Goal: Task Accomplishment & Management: Use online tool/utility

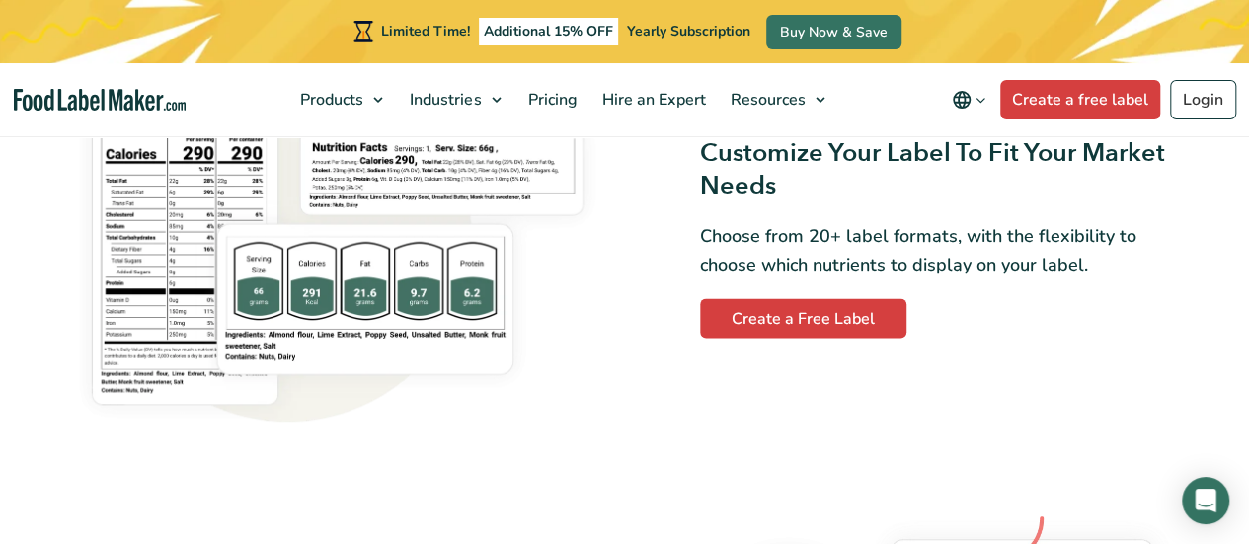
scroll to position [1595, 0]
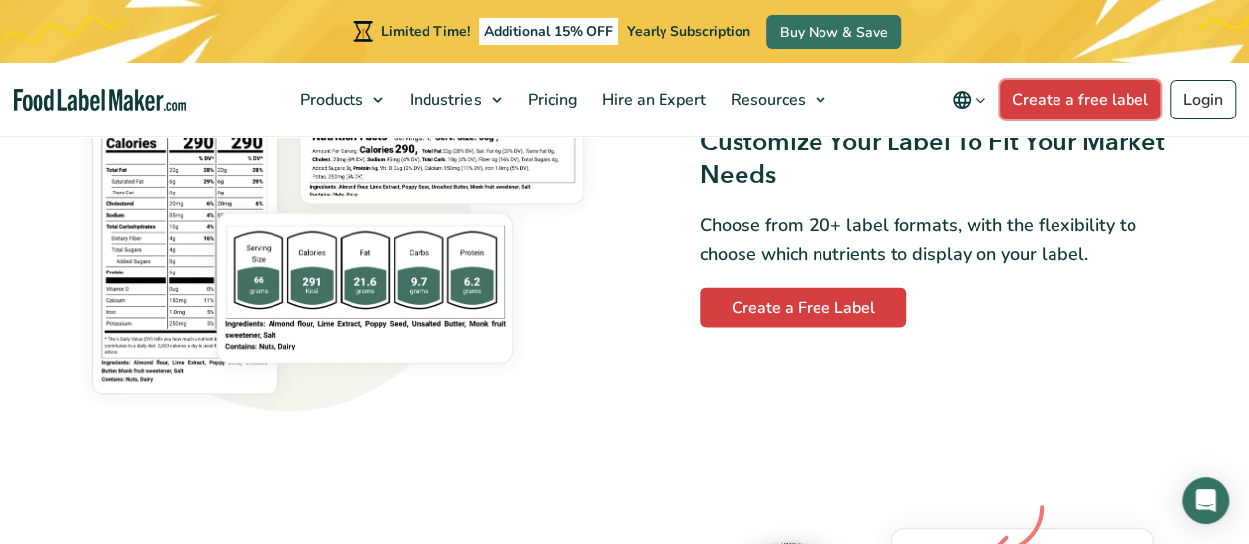
click at [1089, 88] on link "Create a free label" at bounding box center [1080, 99] width 160 height 39
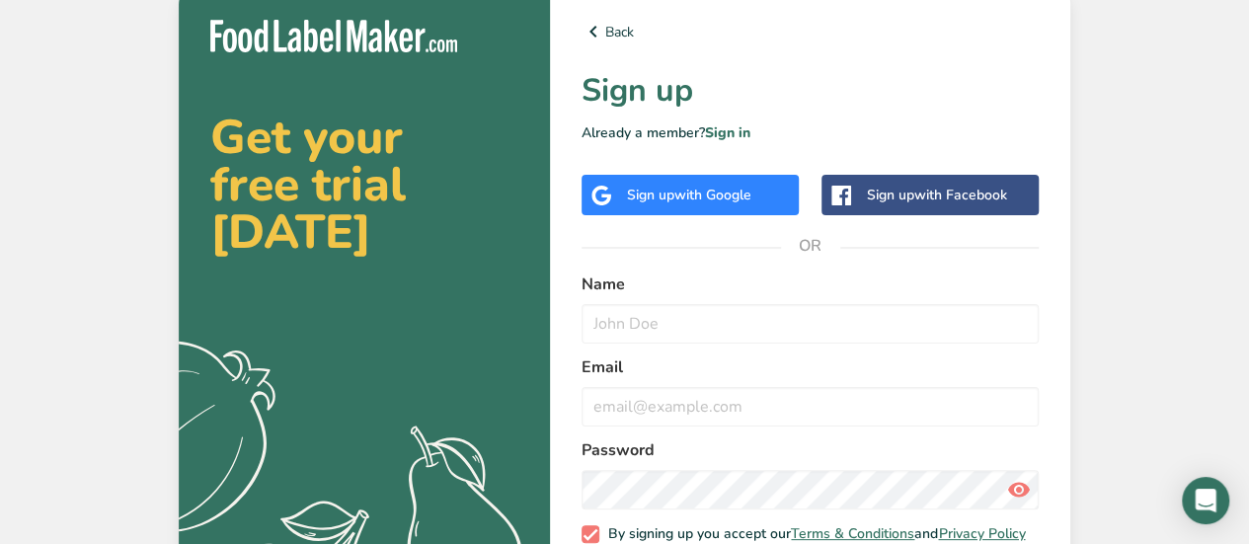
scroll to position [118, 0]
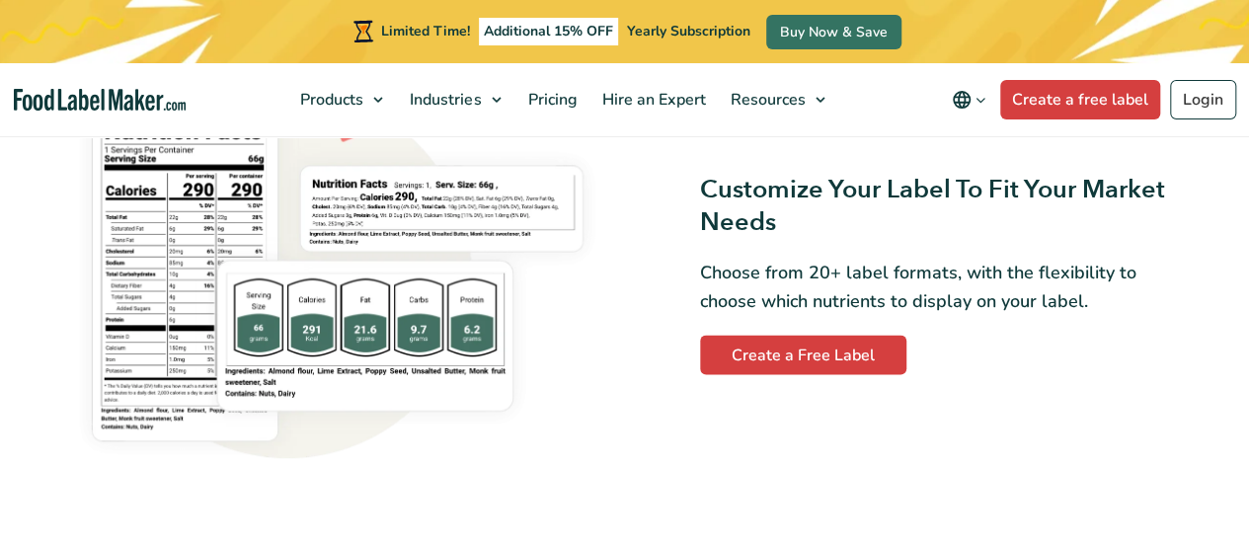
scroll to position [1595, 0]
